Goal: Find specific page/section

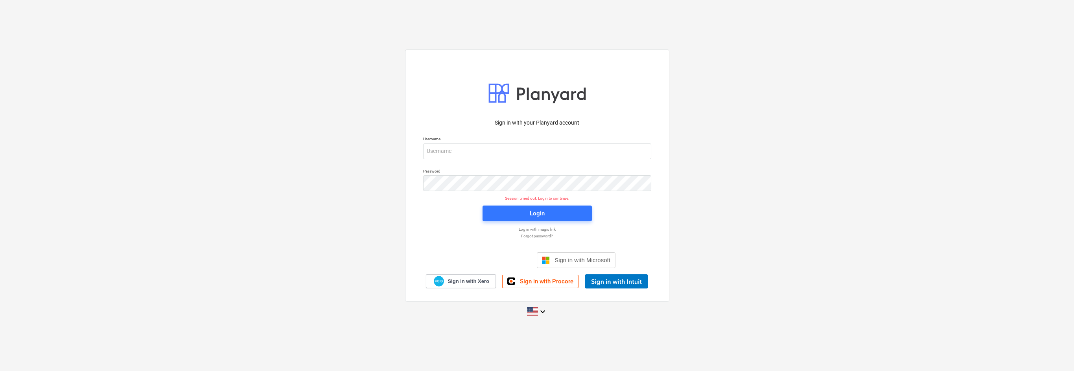
type input "[EMAIL_ADDRESS][PERSON_NAME][DOMAIN_NAME]"
click at [407, 78] on div "Sign in with your Planyard account Username [PERSON_NAME][EMAIL_ADDRESS][PERSON…" at bounding box center [537, 176] width 264 height 252
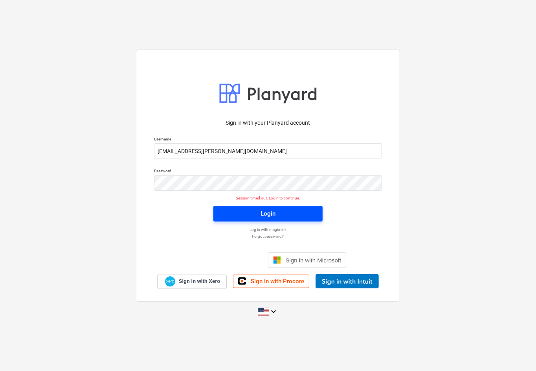
click at [277, 212] on span "Login" at bounding box center [268, 213] width 90 height 10
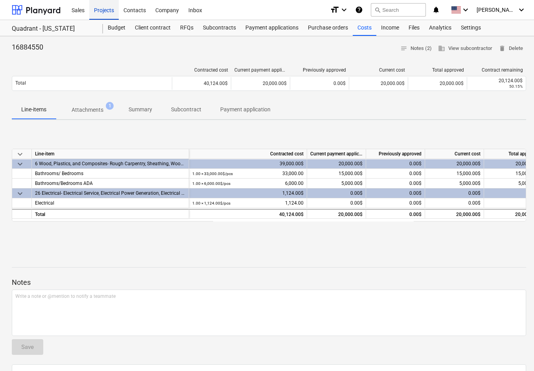
click at [102, 10] on div "Projects" at bounding box center [103, 10] width 29 height 20
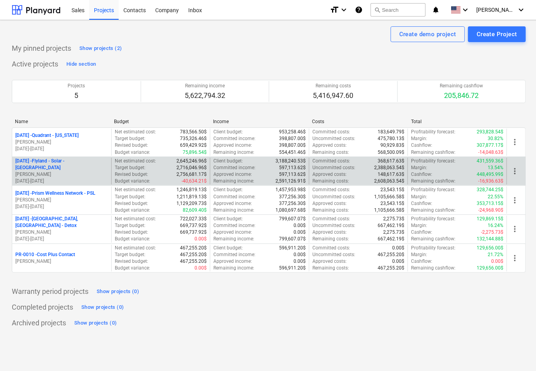
click at [71, 166] on p "[DATE] - Flyland - [GEOGRAPHIC_DATA] - [GEOGRAPHIC_DATA]" at bounding box center [61, 164] width 93 height 13
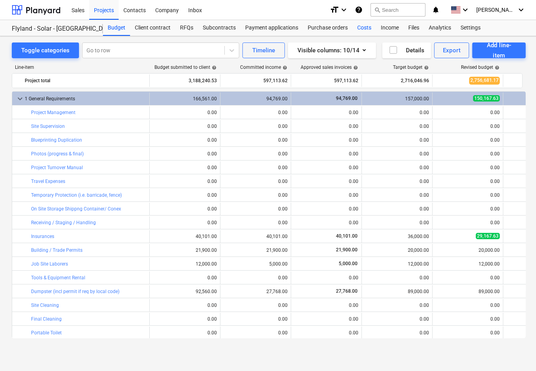
scroll to position [71, 0]
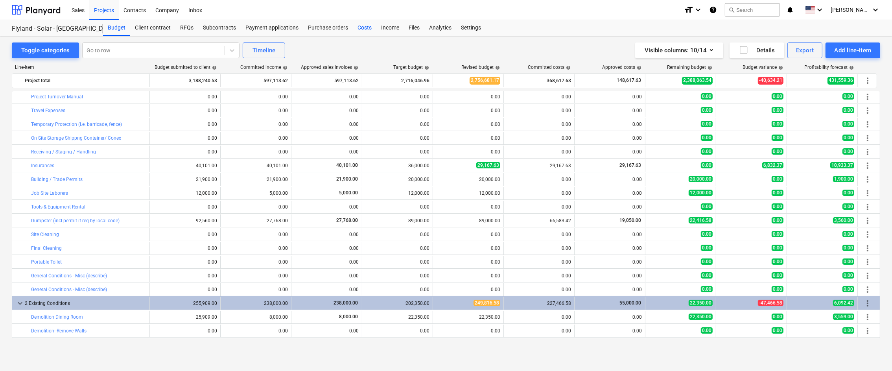
click at [363, 28] on div "Costs" at bounding box center [365, 28] width 24 height 16
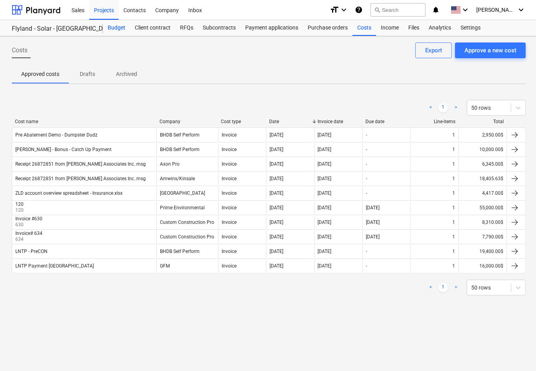
click at [118, 27] on div "Budget" at bounding box center [116, 28] width 27 height 16
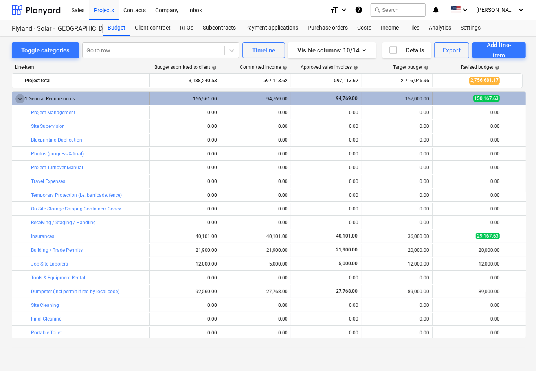
click at [19, 99] on span "keyboard_arrow_down" at bounding box center [19, 98] width 9 height 9
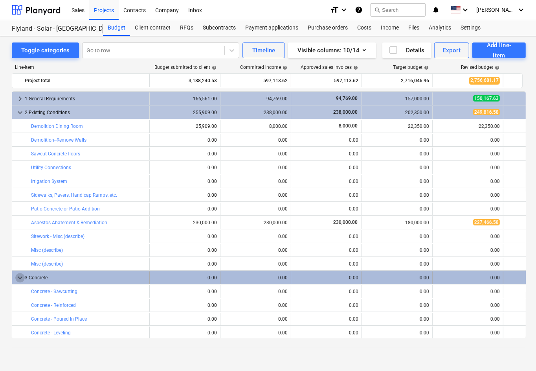
click at [20, 278] on span "keyboard_arrow_down" at bounding box center [19, 277] width 9 height 9
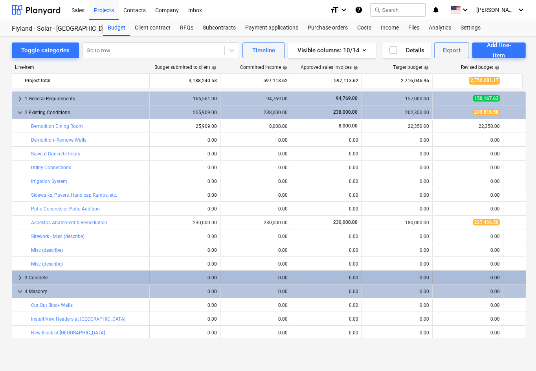
click at [19, 275] on span "keyboard_arrow_right" at bounding box center [19, 277] width 9 height 9
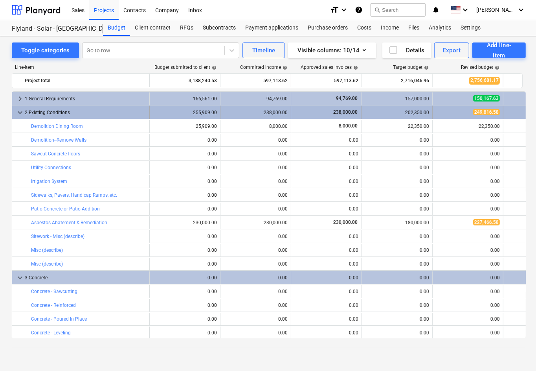
click at [20, 111] on span "keyboard_arrow_down" at bounding box center [19, 112] width 9 height 9
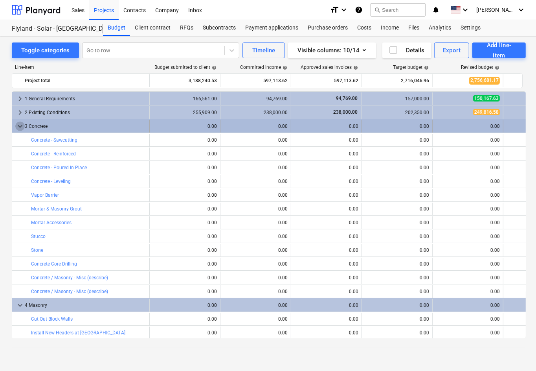
click at [18, 128] on span "keyboard_arrow_down" at bounding box center [19, 126] width 9 height 9
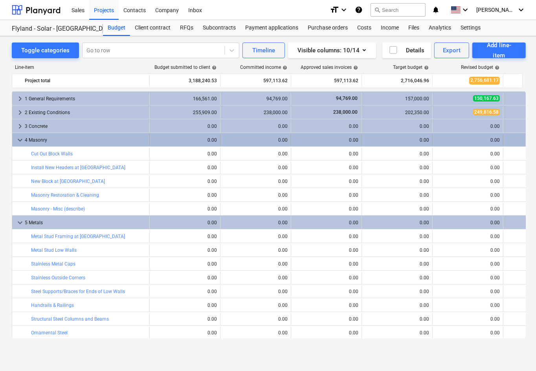
click at [18, 138] on span "keyboard_arrow_down" at bounding box center [19, 139] width 9 height 9
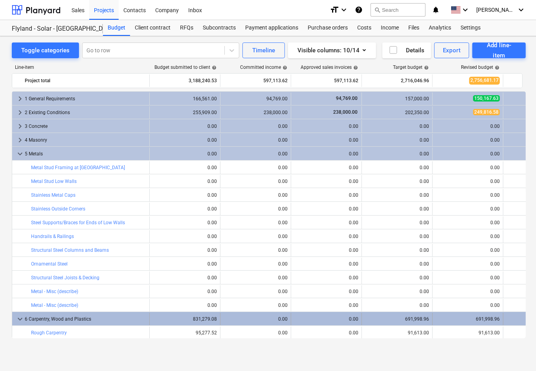
click at [18, 317] on span "keyboard_arrow_down" at bounding box center [19, 318] width 9 height 9
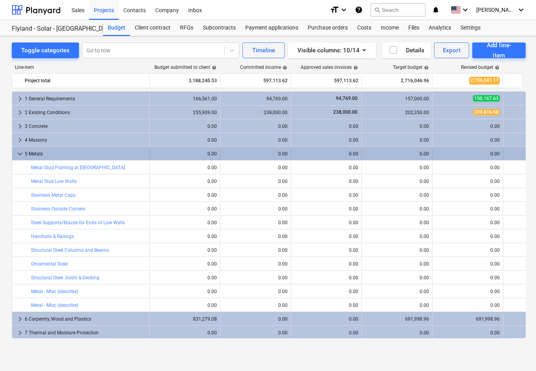
click at [20, 154] on span "keyboard_arrow_down" at bounding box center [19, 153] width 9 height 9
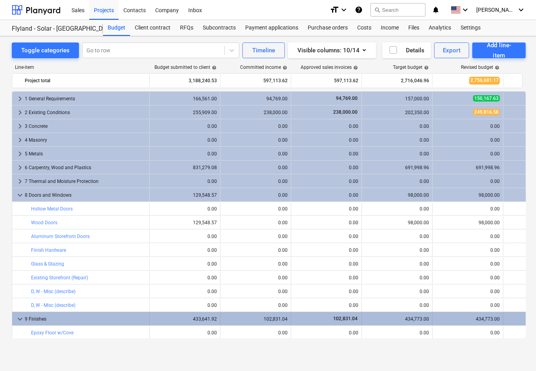
click at [18, 317] on span "keyboard_arrow_down" at bounding box center [19, 318] width 9 height 9
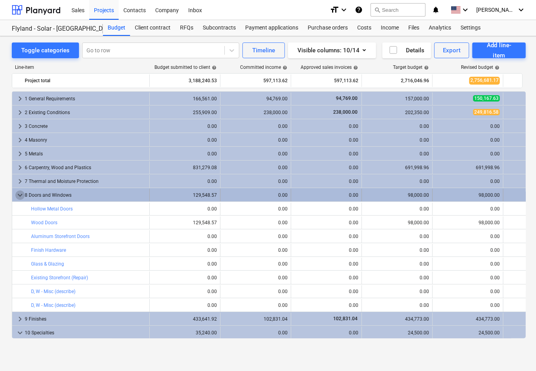
click at [18, 197] on span "keyboard_arrow_down" at bounding box center [19, 194] width 9 height 9
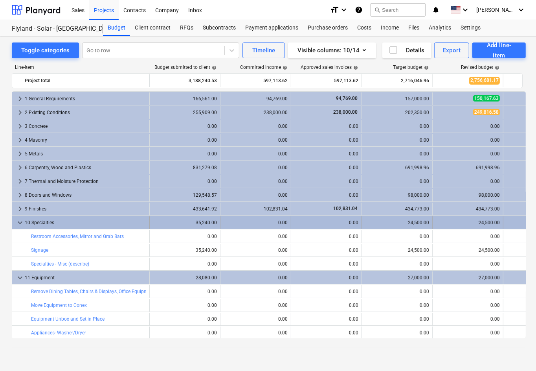
click at [19, 223] on span "keyboard_arrow_down" at bounding box center [19, 222] width 9 height 9
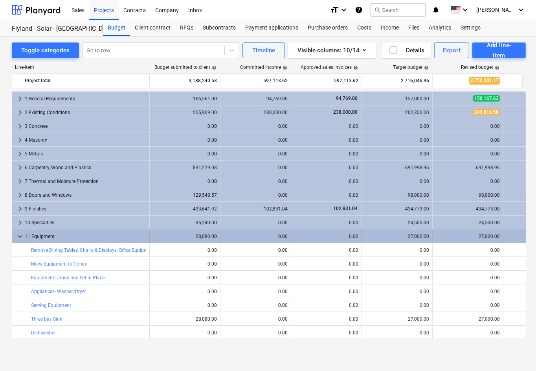
click at [20, 237] on span "keyboard_arrow_down" at bounding box center [19, 236] width 9 height 9
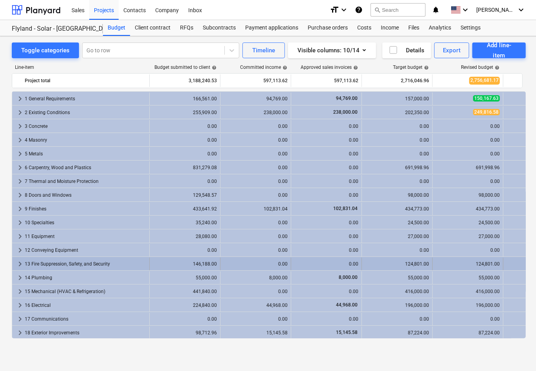
click at [60, 263] on div "13 Fire Suppression, Safety, and Security" at bounding box center [86, 264] width 122 height 13
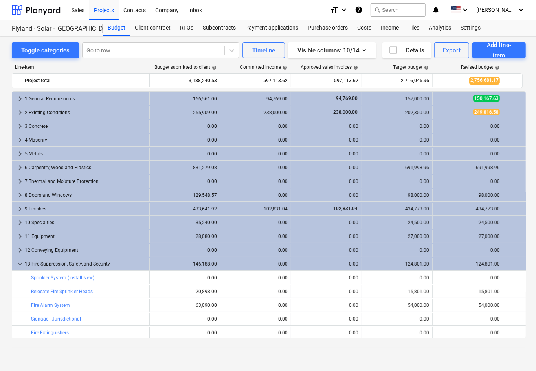
click at [60, 263] on div "13 Fire Suppression, Safety, and Security" at bounding box center [86, 264] width 122 height 13
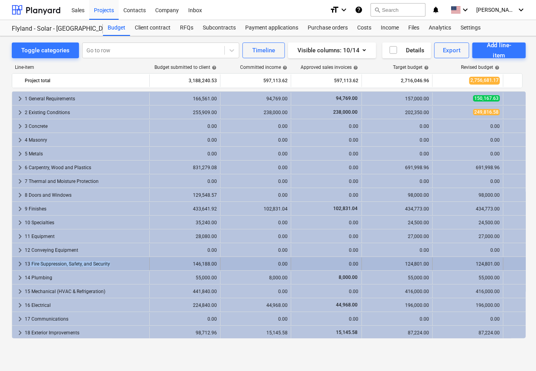
drag, startPoint x: 112, startPoint y: 263, endPoint x: 31, endPoint y: 261, distance: 81.0
click at [31, 261] on div "13 Fire Suppression, Safety, and Security" at bounding box center [86, 264] width 122 height 13
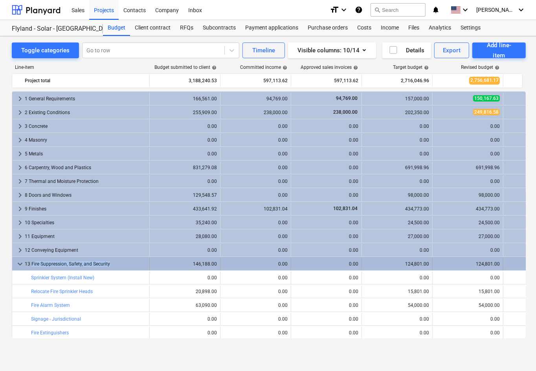
drag, startPoint x: 110, startPoint y: 263, endPoint x: 31, endPoint y: 263, distance: 78.7
click at [31, 263] on div "13 Fire Suppression, Safety, and Security" at bounding box center [86, 264] width 122 height 13
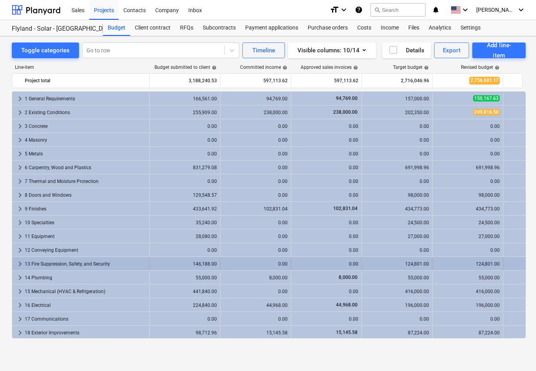
click at [37, 263] on div "13 Fire Suppression, Safety, and Security" at bounding box center [86, 264] width 122 height 13
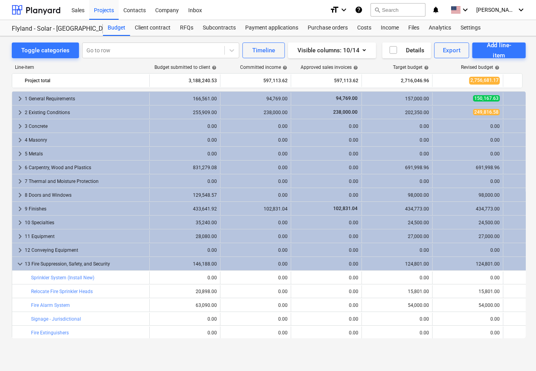
click at [37, 263] on div "13 Fire Suppression, Safety, and Security" at bounding box center [86, 264] width 122 height 13
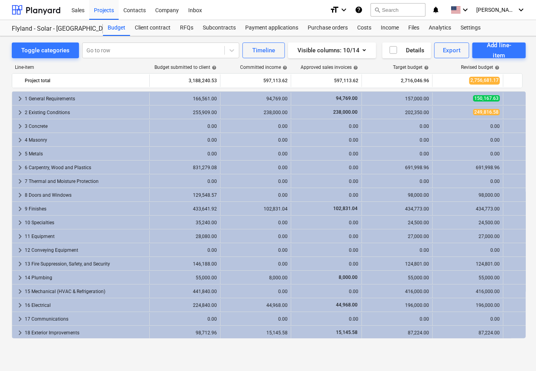
click at [37, 263] on div "13 Fire Suppression, Safety, and Security" at bounding box center [86, 264] width 122 height 13
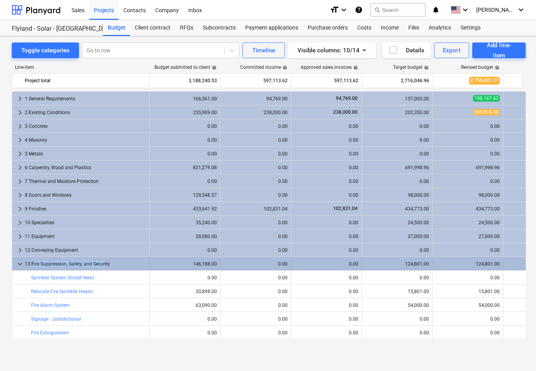
drag, startPoint x: 33, startPoint y: 263, endPoint x: 105, endPoint y: 266, distance: 72.1
click at [105, 266] on div "13 Fire Suppression, Safety, and Security" at bounding box center [86, 264] width 122 height 13
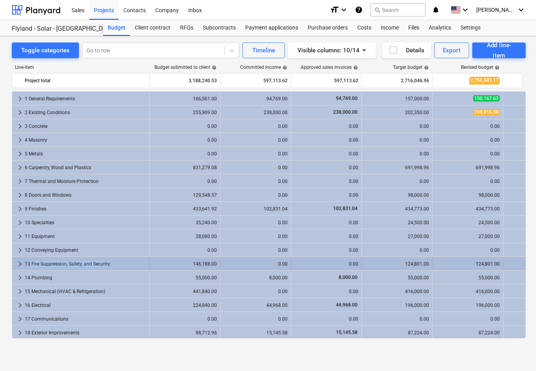
drag, startPoint x: 118, startPoint y: 264, endPoint x: 30, endPoint y: 261, distance: 88.2
click at [30, 261] on div "13 Fire Suppression, Safety, and Security" at bounding box center [86, 264] width 122 height 13
